Goal: Information Seeking & Learning: Learn about a topic

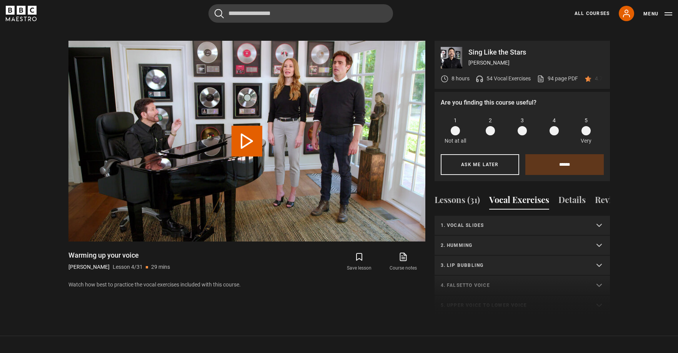
click at [500, 222] on p "1. Vocal slides" at bounding box center [513, 225] width 145 height 7
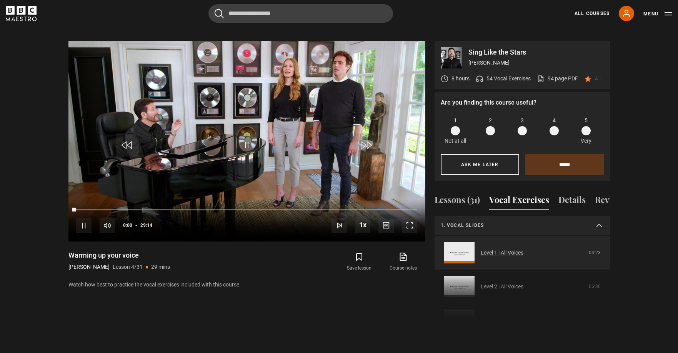
click at [501, 250] on link "Level 1 | All Voices" at bounding box center [502, 253] width 43 height 8
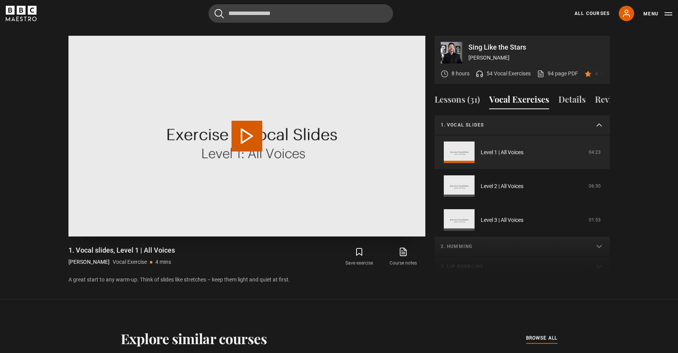
click at [283, 107] on video "Video Player" at bounding box center [246, 136] width 357 height 201
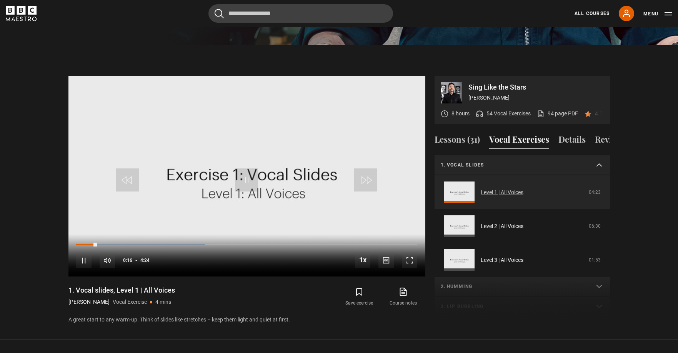
scroll to position [329, 0]
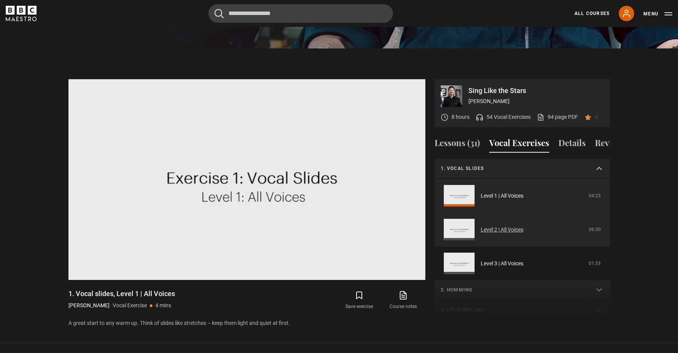
click at [481, 226] on link "Level 2 | All Voices" at bounding box center [502, 230] width 43 height 8
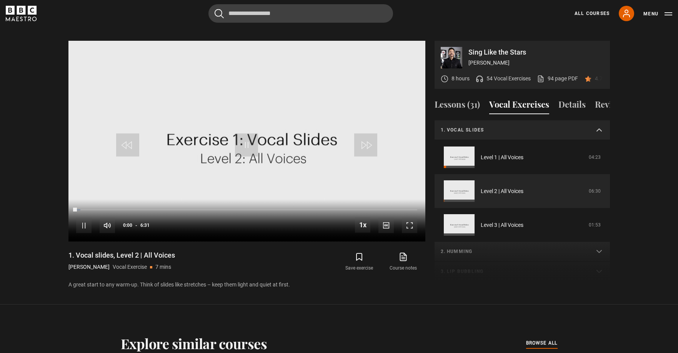
scroll to position [20, 0]
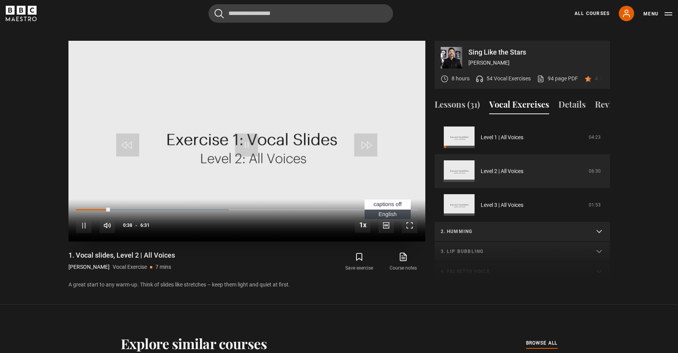
click at [387, 211] on span "English Captions" at bounding box center [388, 214] width 18 height 6
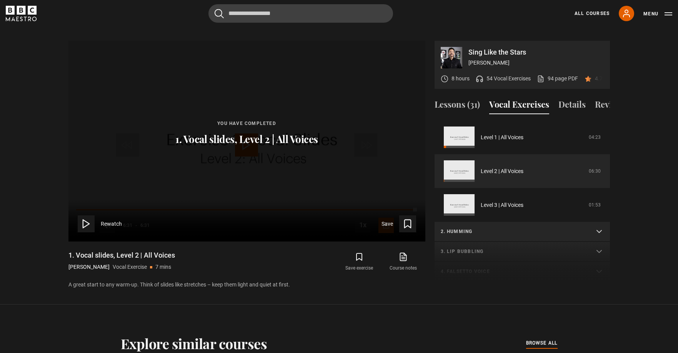
click at [464, 226] on summary "2. Humming" at bounding box center [522, 232] width 175 height 20
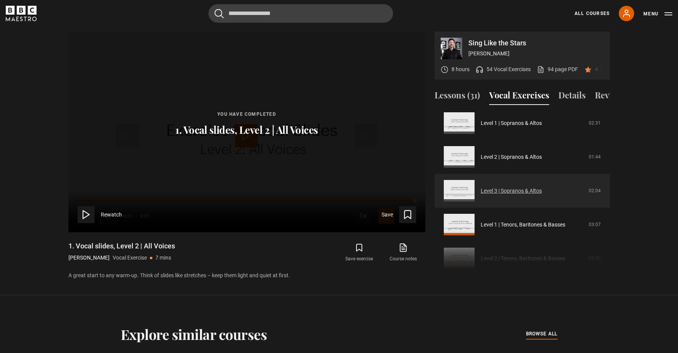
scroll to position [186, 0]
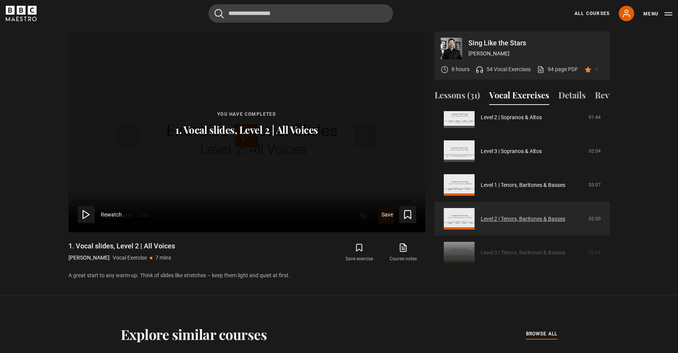
click at [519, 215] on link "Level 2 | Tenors, Baritones & Basses" at bounding box center [523, 219] width 85 height 8
